Goal: Task Accomplishment & Management: Use online tool/utility

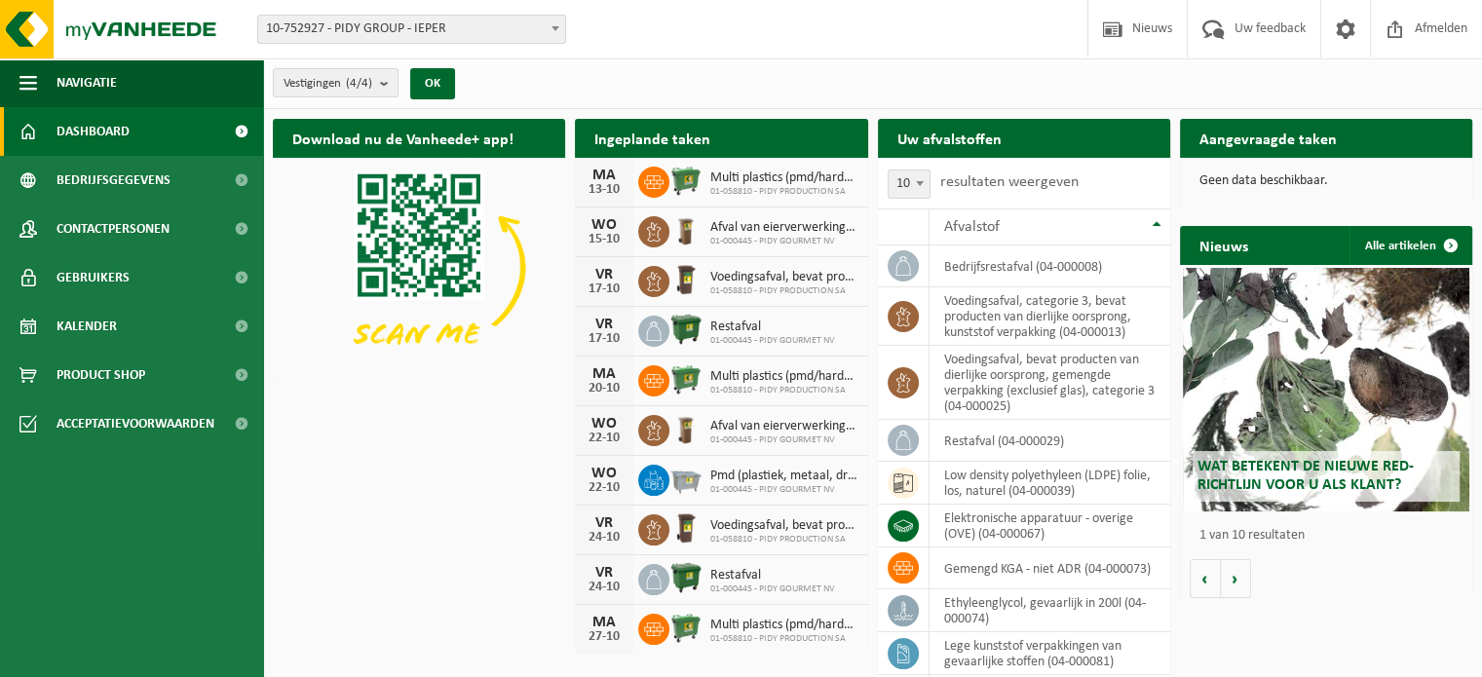
click at [557, 28] on b at bounding box center [555, 28] width 8 height 5
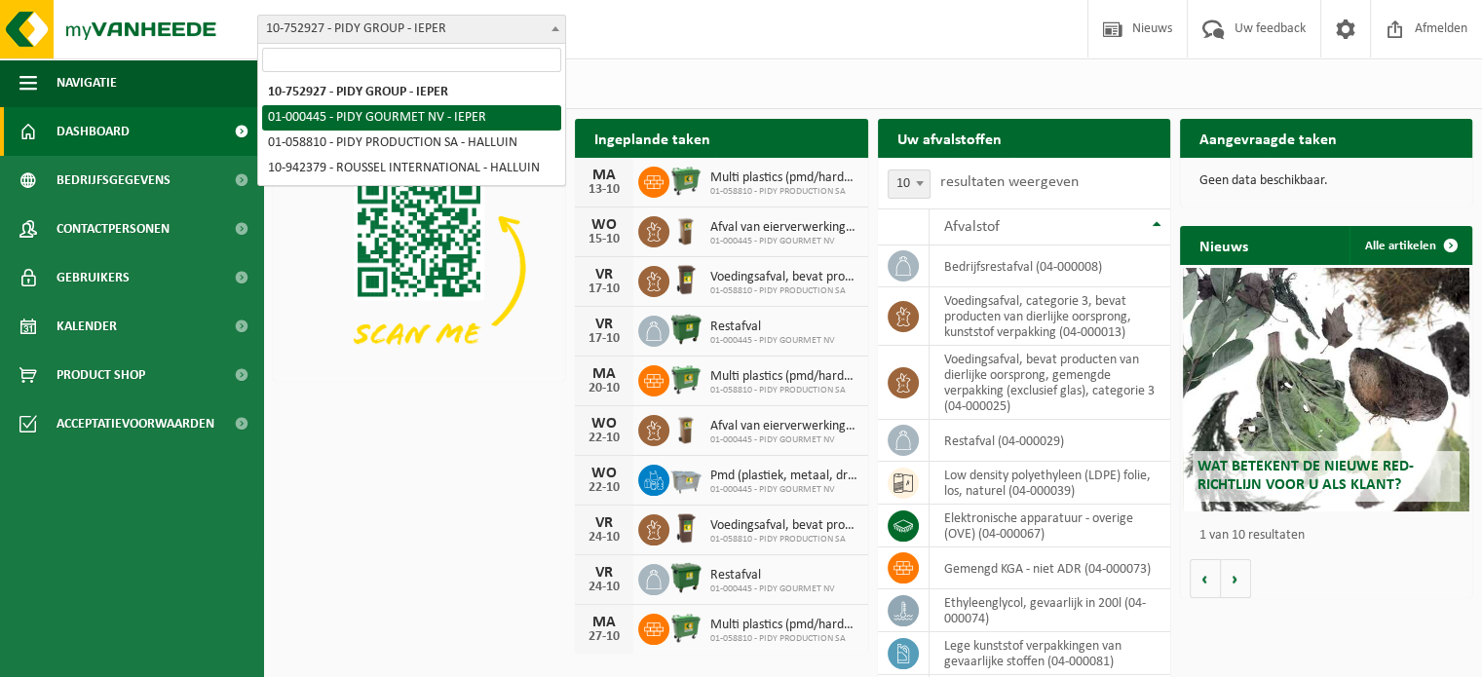
select select "53"
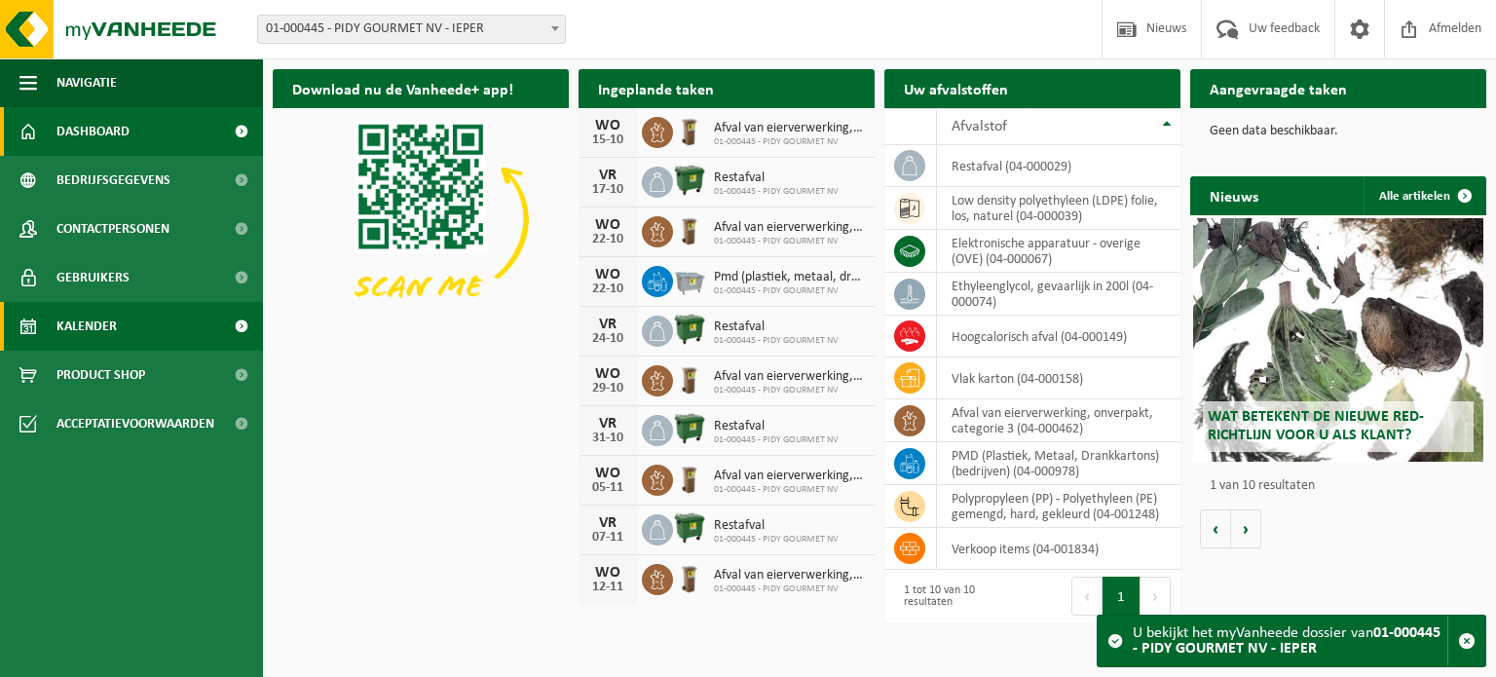
click at [96, 320] on span "Kalender" at bounding box center [86, 326] width 60 height 49
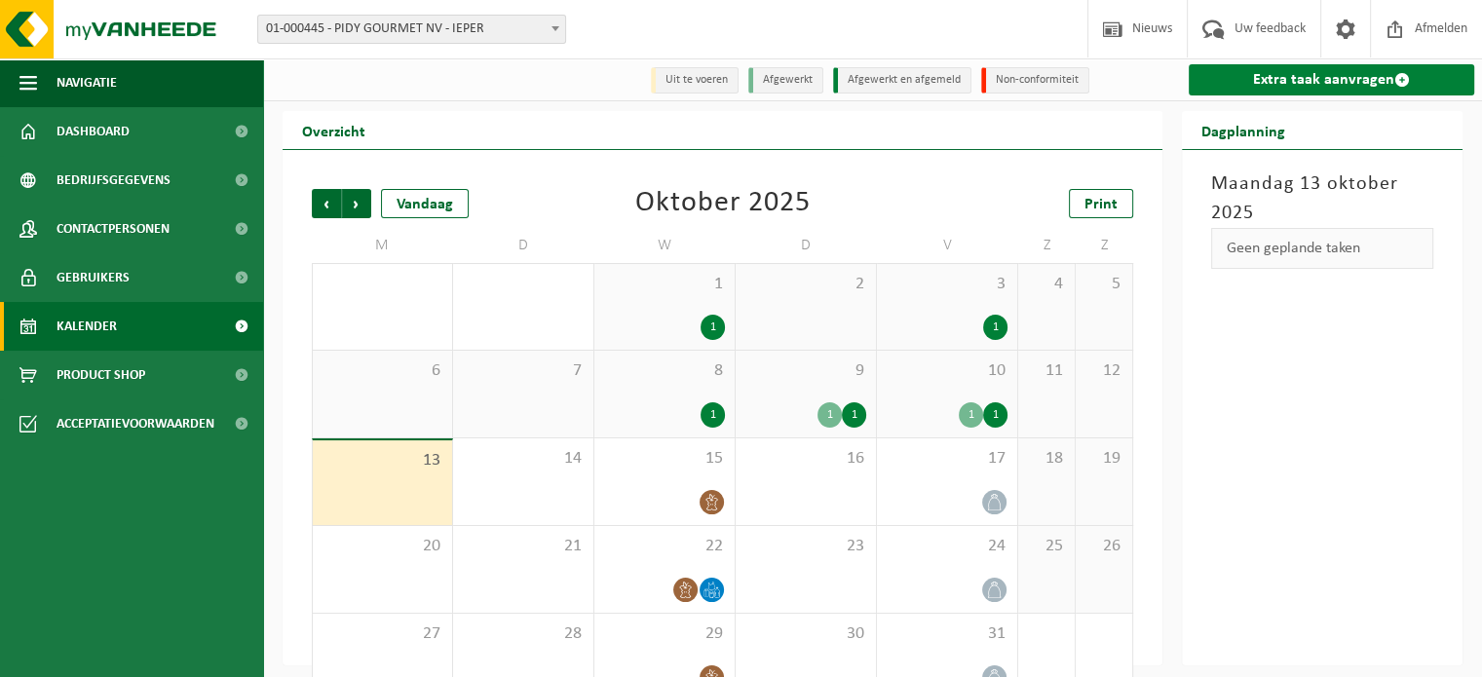
click at [1338, 74] on link "Extra taak aanvragen" at bounding box center [1330, 79] width 285 height 31
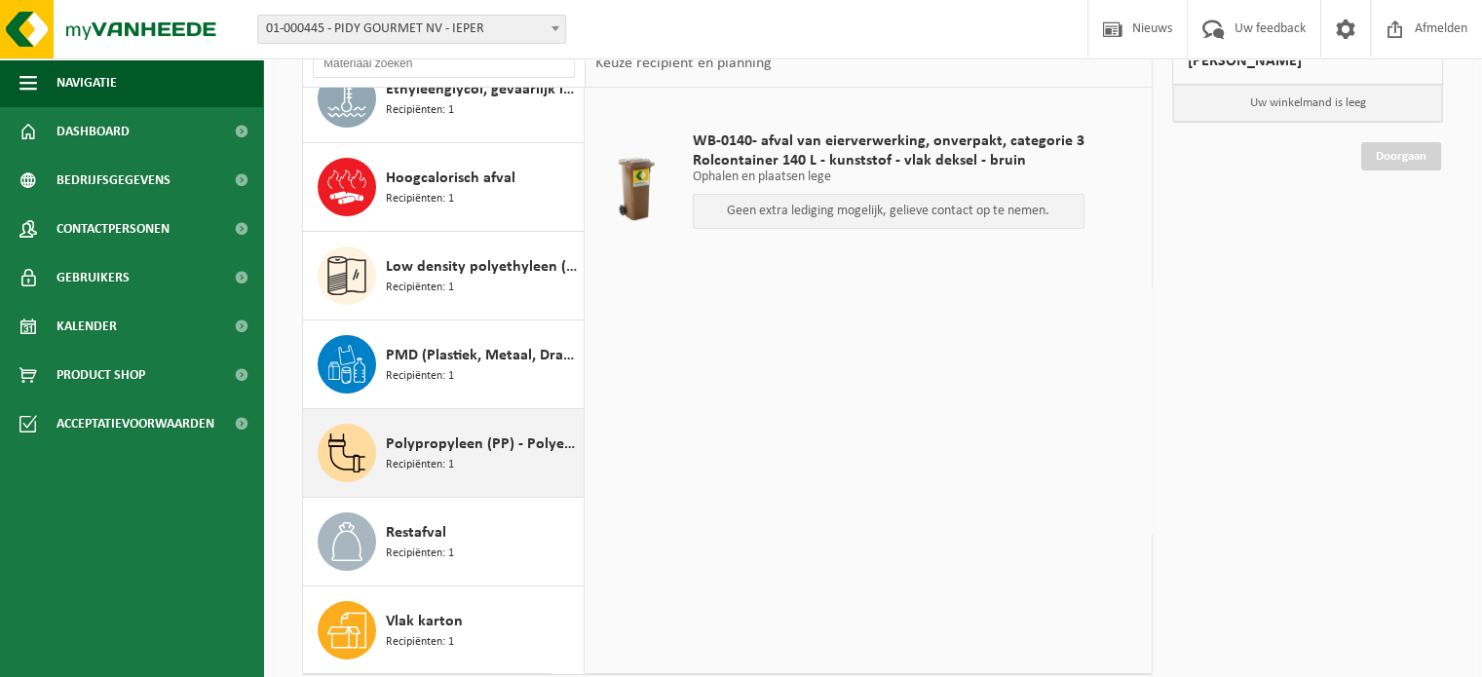
scroll to position [273, 0]
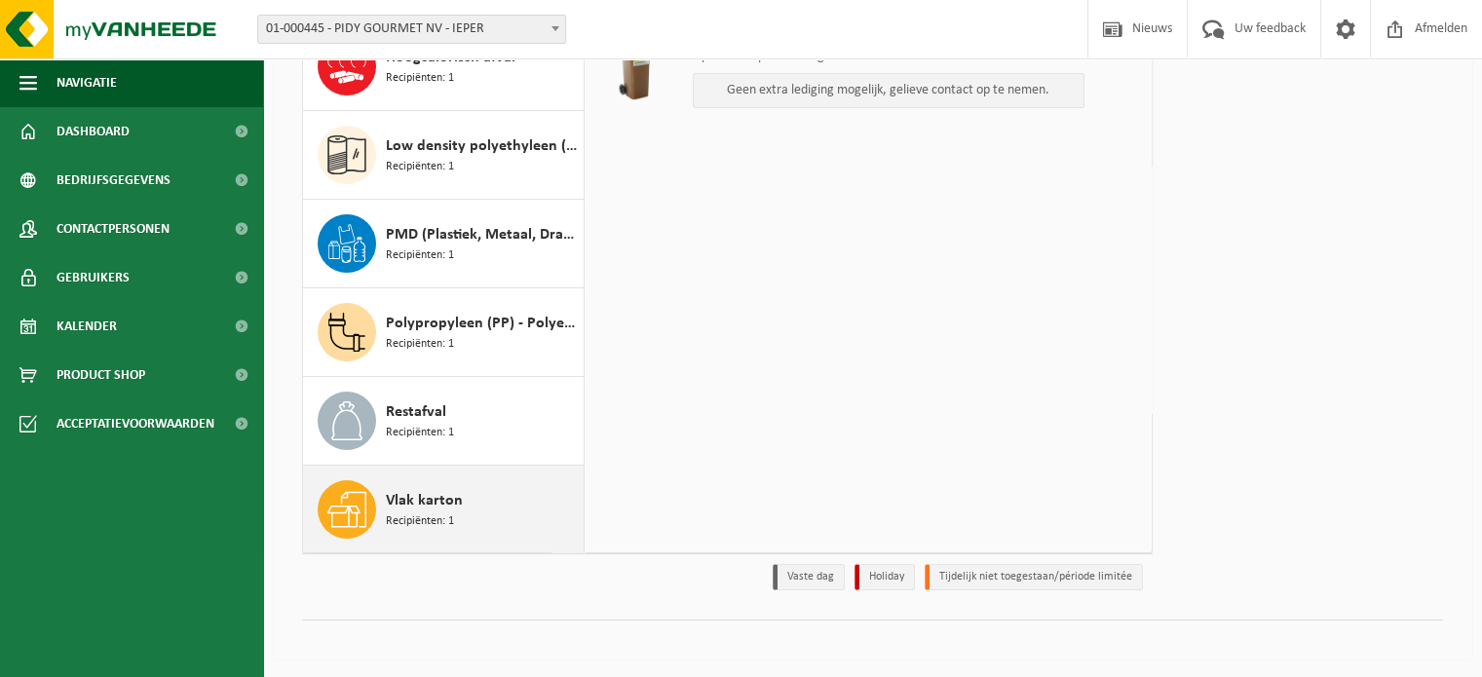
click at [432, 512] on span "Recipiënten: 1" at bounding box center [420, 521] width 68 height 19
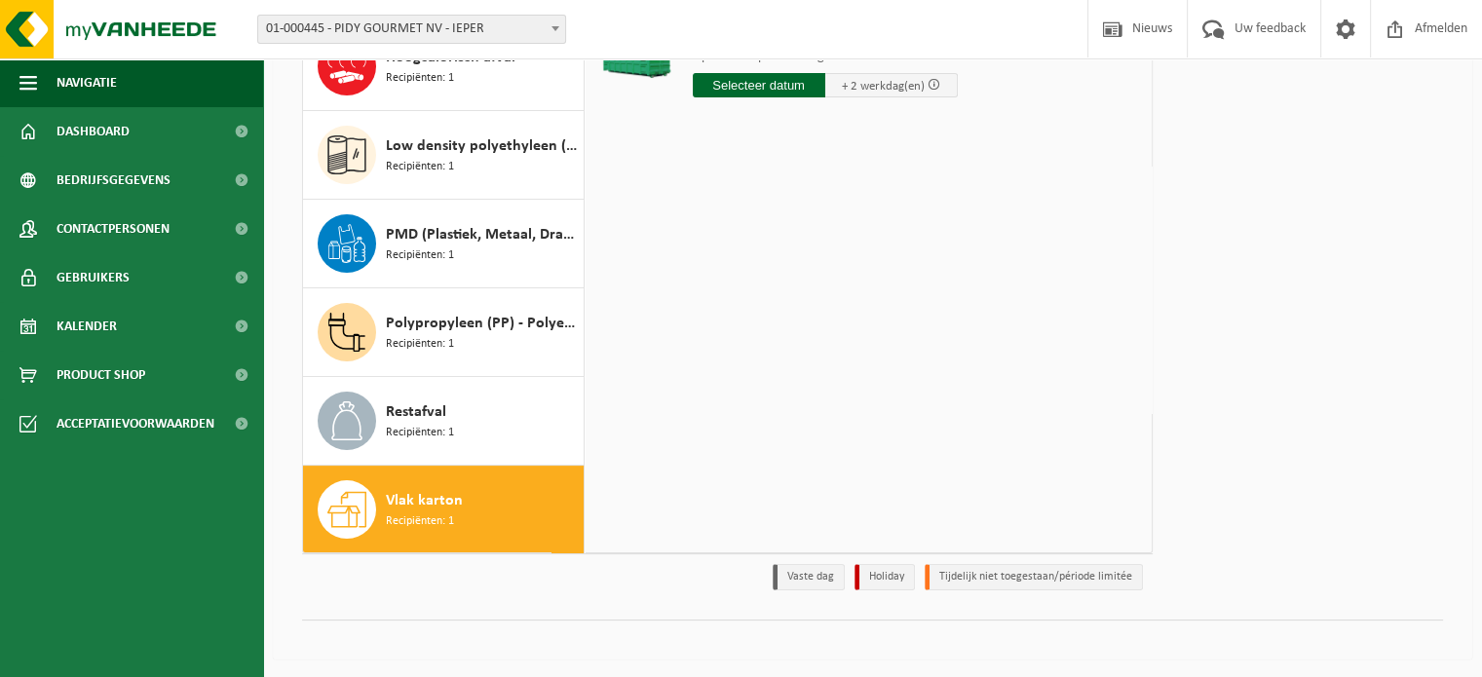
click at [794, 88] on input "text" at bounding box center [759, 85] width 132 height 24
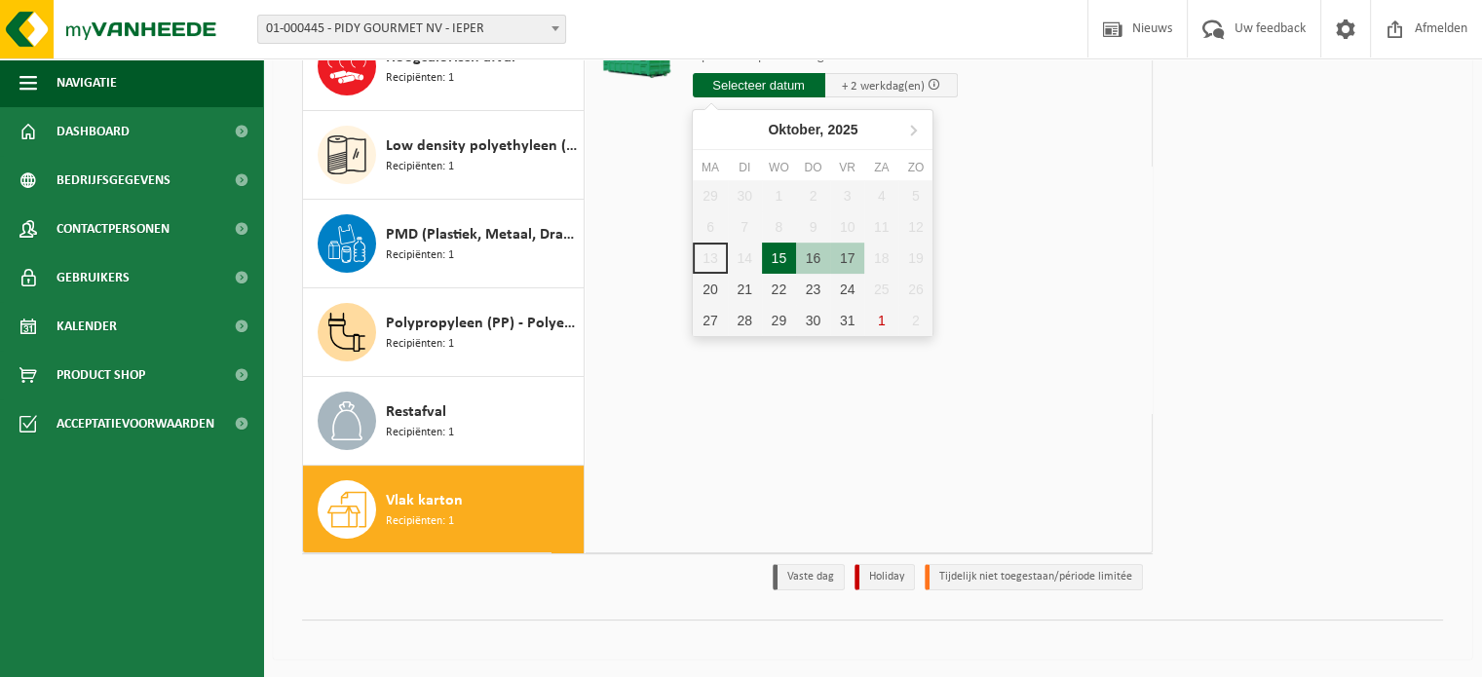
click at [778, 253] on div "15" at bounding box center [779, 258] width 34 height 31
type input "Van 2025-10-15"
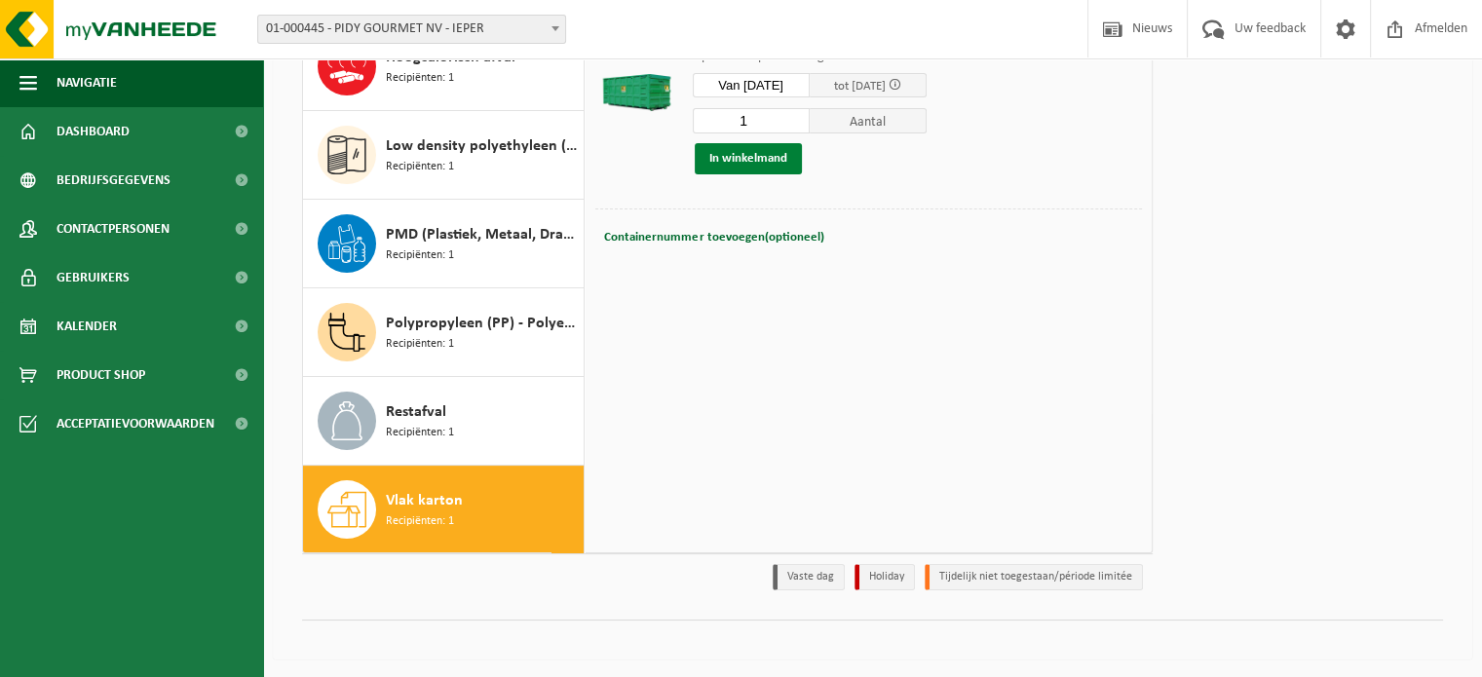
click at [787, 163] on button "In winkelmand" at bounding box center [748, 158] width 107 height 31
click at [1421, 118] on link "Doorgaan" at bounding box center [1401, 119] width 80 height 28
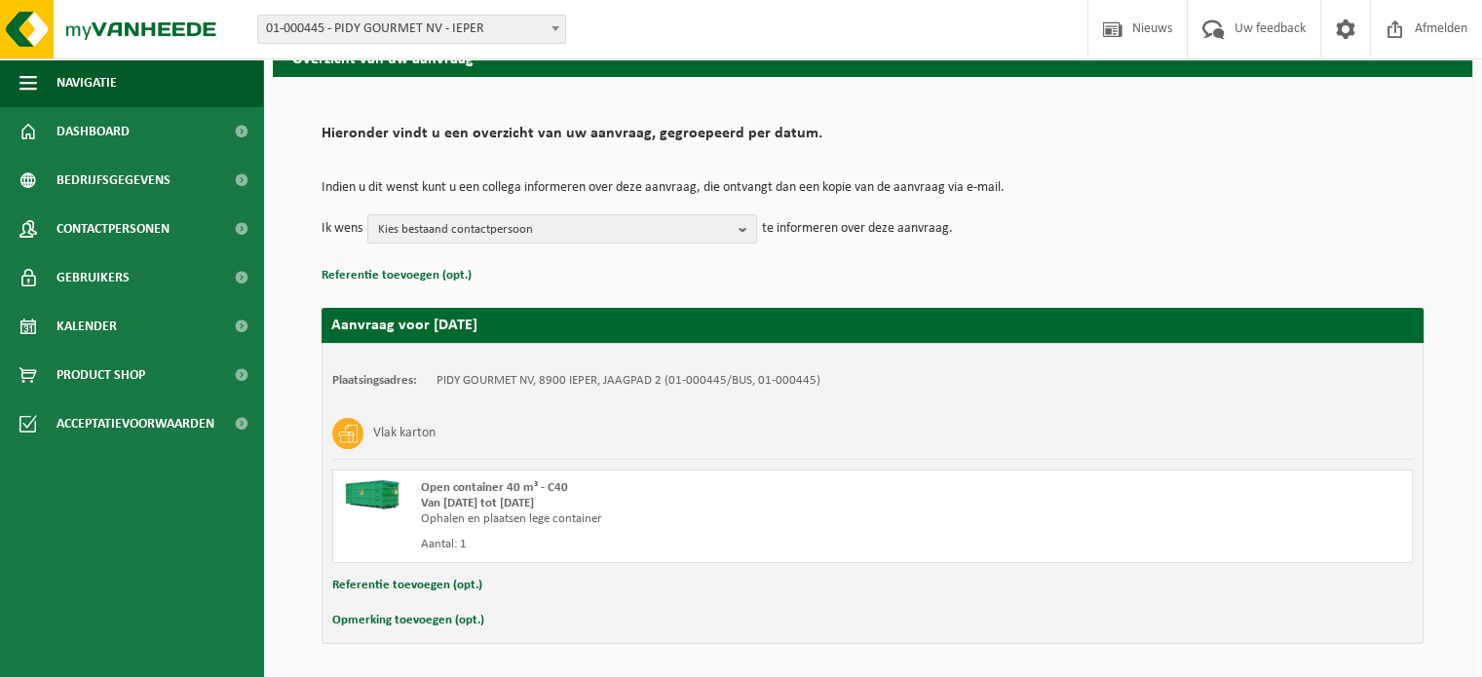
scroll to position [157, 0]
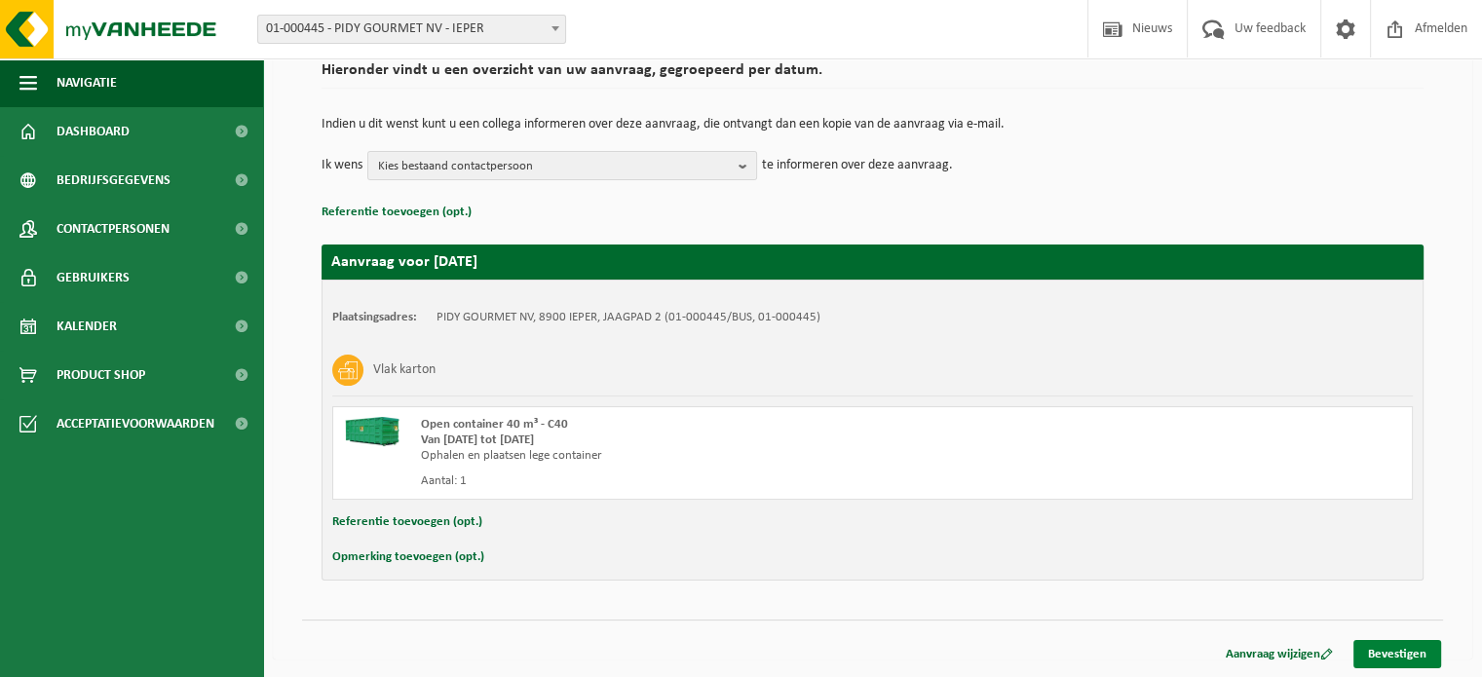
click at [1388, 648] on link "Bevestigen" at bounding box center [1397, 654] width 88 height 28
